Goal: Information Seeking & Learning: Learn about a topic

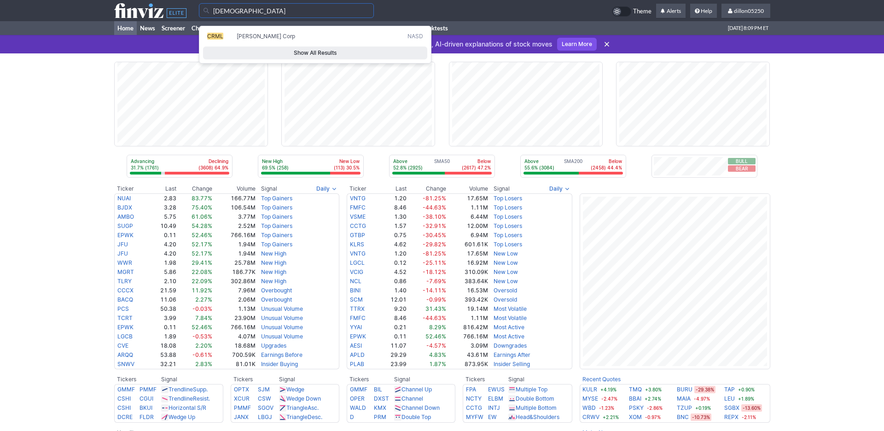
click at [234, 39] on span "CRML" at bounding box center [221, 37] width 29 height 8
type input "CRML"
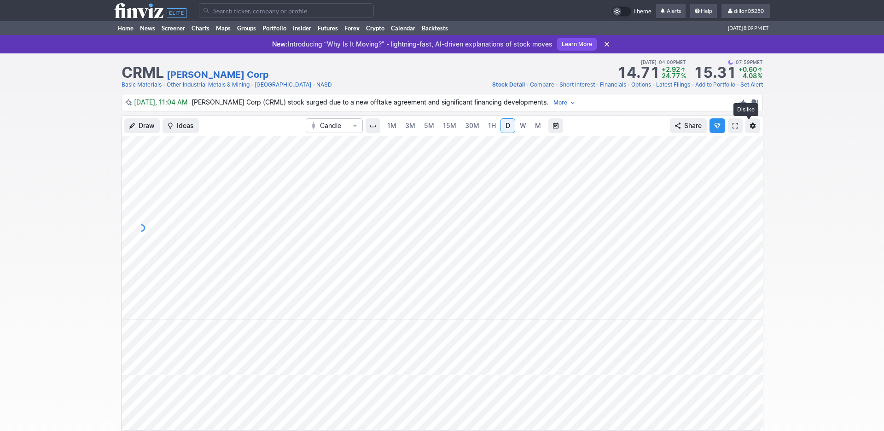
click at [733, 129] on span at bounding box center [736, 125] width 6 height 7
click at [226, 15] on input "Search" at bounding box center [286, 10] width 175 height 15
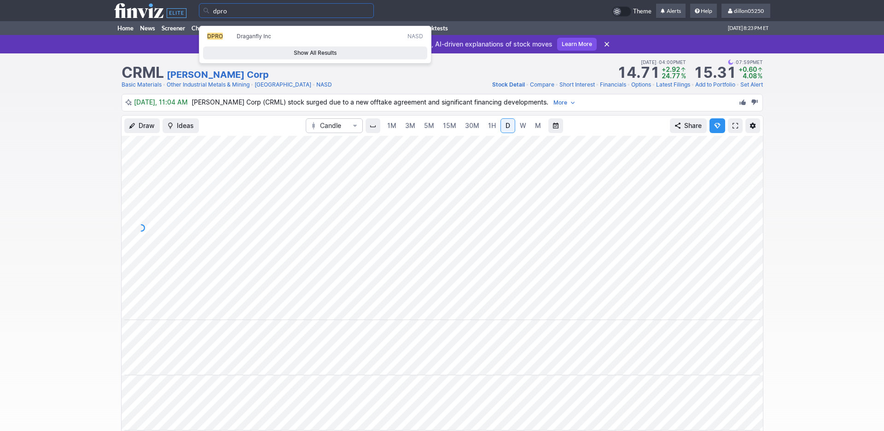
click at [247, 41] on span "Draganfly Inc" at bounding box center [320, 37] width 171 height 8
type input "DPRO"
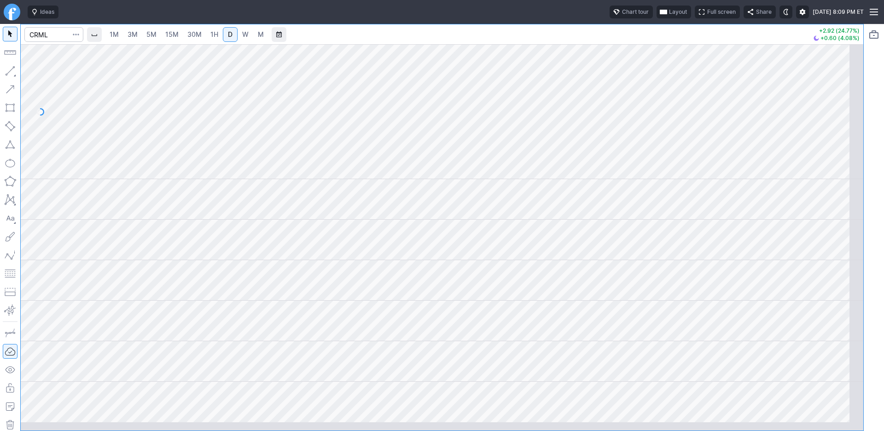
click at [669, 16] on span "Layout" at bounding box center [678, 11] width 18 height 9
click at [593, 38] on button "Layout" at bounding box center [586, 35] width 13 height 13
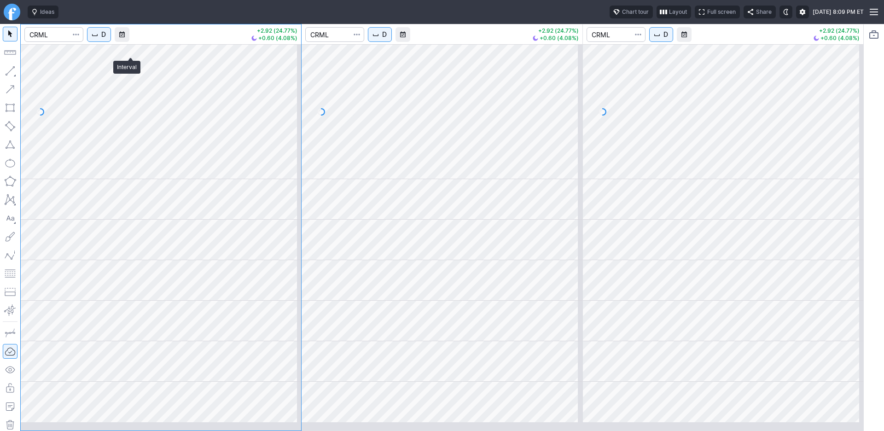
click at [106, 39] on span "D" at bounding box center [103, 34] width 5 height 9
click at [138, 71] on span "1 Minute" at bounding box center [137, 67] width 29 height 9
click at [387, 39] on span "D" at bounding box center [384, 34] width 5 height 9
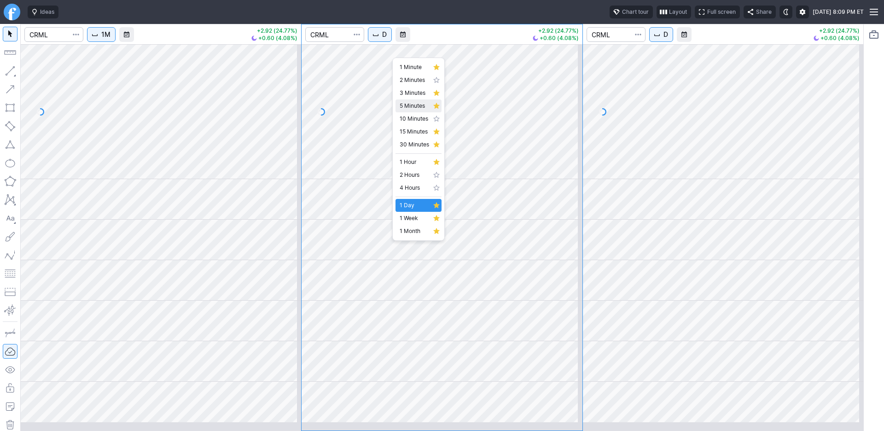
click at [410, 111] on span "5 Minutes" at bounding box center [414, 105] width 29 height 9
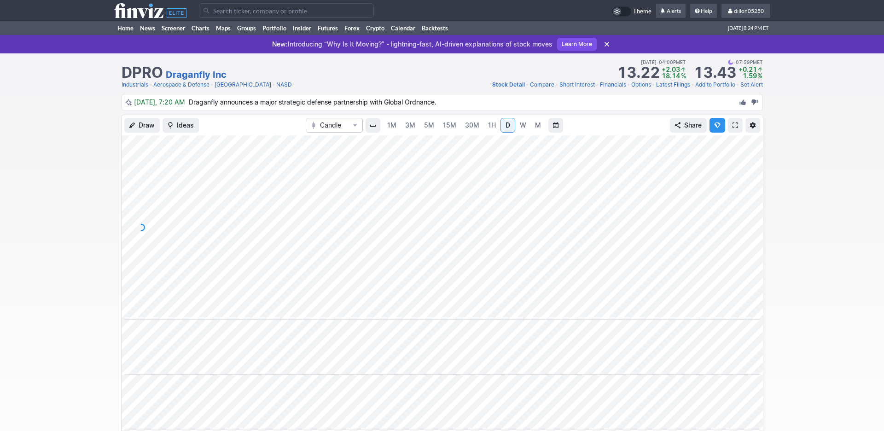
click at [733, 129] on span at bounding box center [736, 125] width 6 height 7
click at [129, 35] on link "Home" at bounding box center [125, 28] width 23 height 14
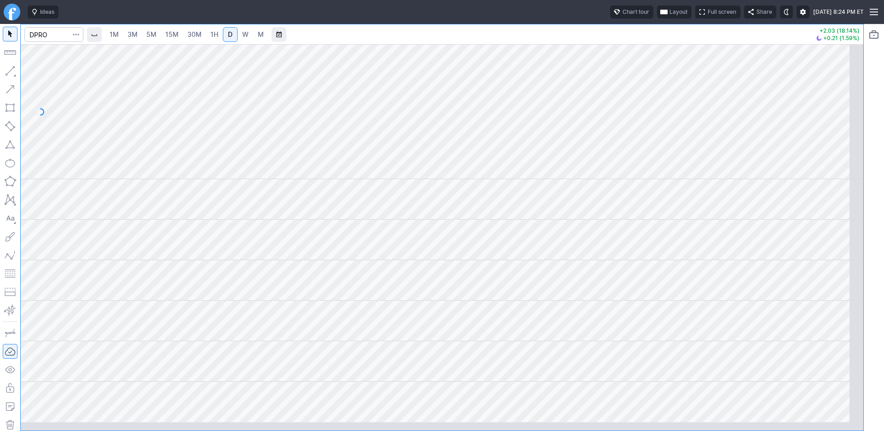
click at [661, 15] on span "button" at bounding box center [664, 11] width 6 height 7
click at [594, 41] on button "Layout" at bounding box center [587, 35] width 13 height 13
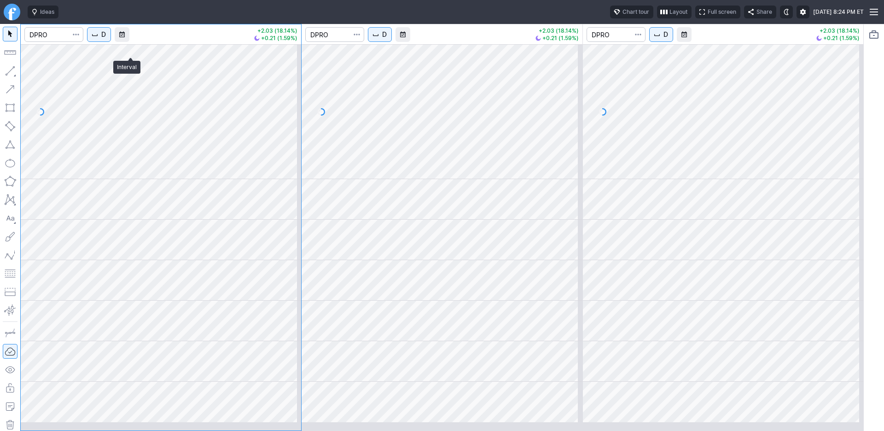
click at [106, 39] on span "D" at bounding box center [103, 34] width 5 height 9
click at [134, 68] on span "1 Minute" at bounding box center [137, 67] width 29 height 9
click at [387, 39] on span "D" at bounding box center [384, 34] width 5 height 9
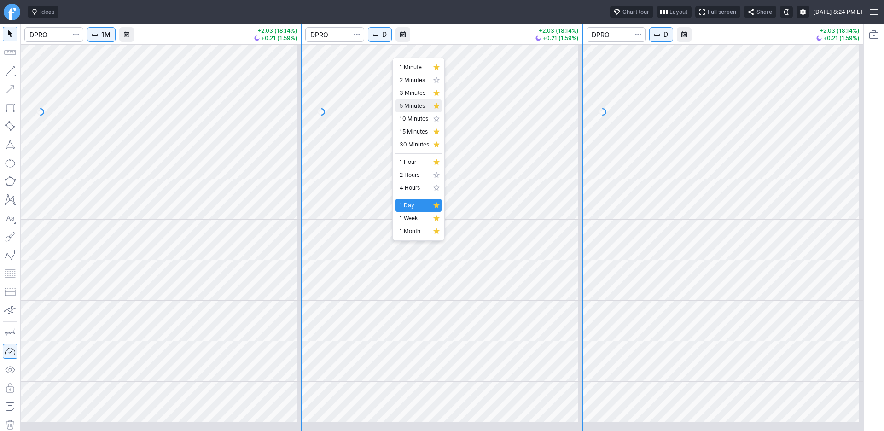
click at [415, 111] on span "5 Minutes" at bounding box center [414, 105] width 29 height 9
